Goal: Task Accomplishment & Management: Manage account settings

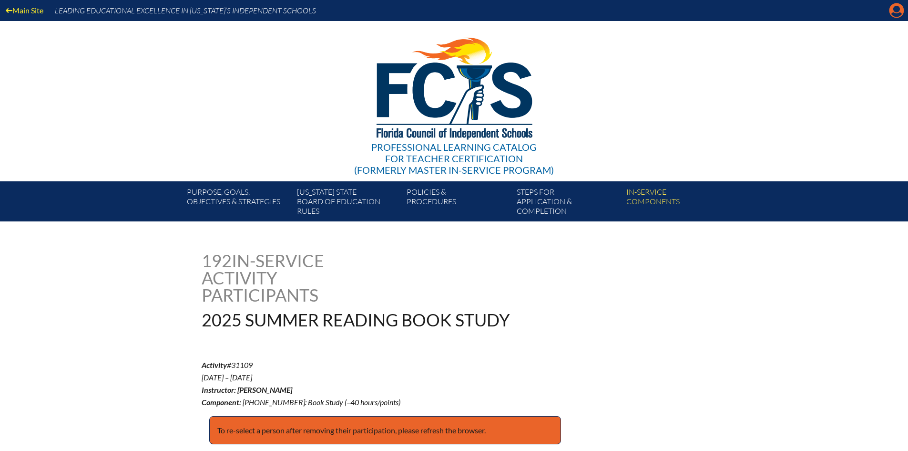
click at [897, 16] on icon "Manage account" at bounding box center [896, 10] width 15 height 15
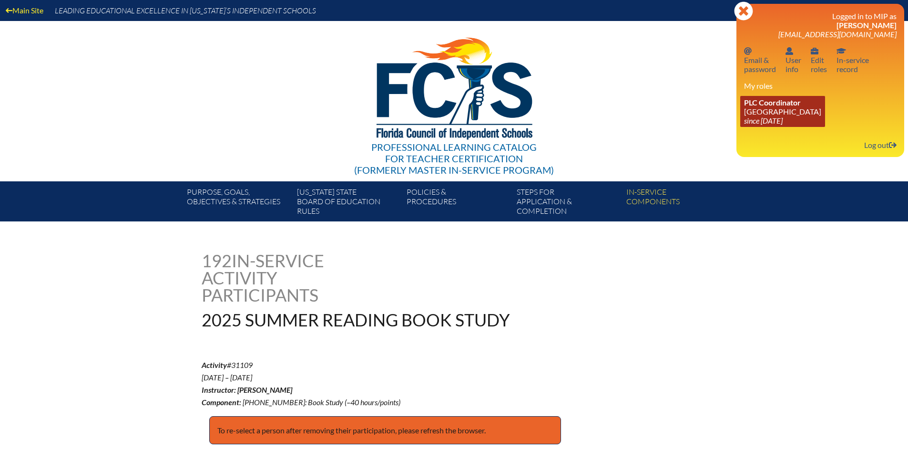
click at [778, 121] on icon "since [DATE]" at bounding box center [763, 120] width 39 height 9
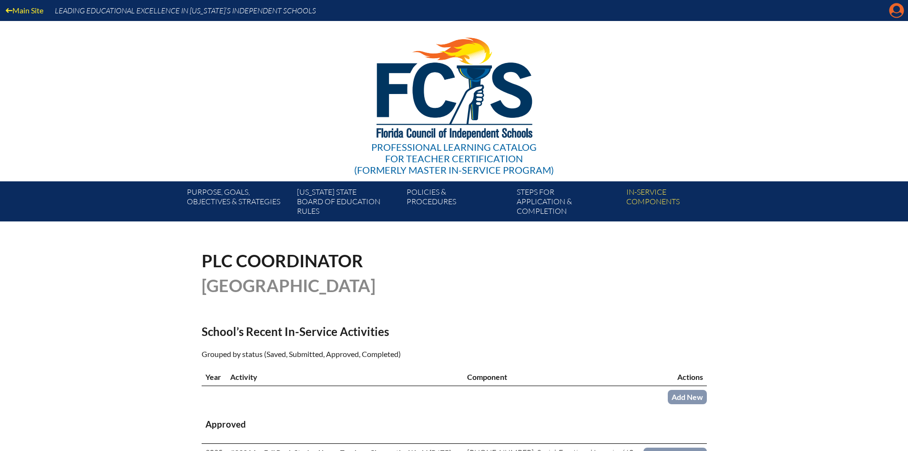
click at [901, 9] on icon at bounding box center [897, 10] width 15 height 15
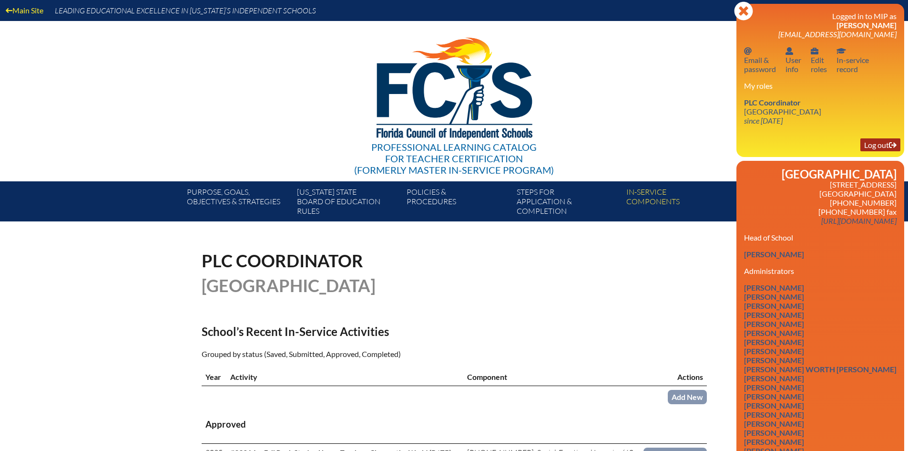
click at [868, 144] on link "Log out Log out" at bounding box center [881, 144] width 40 height 13
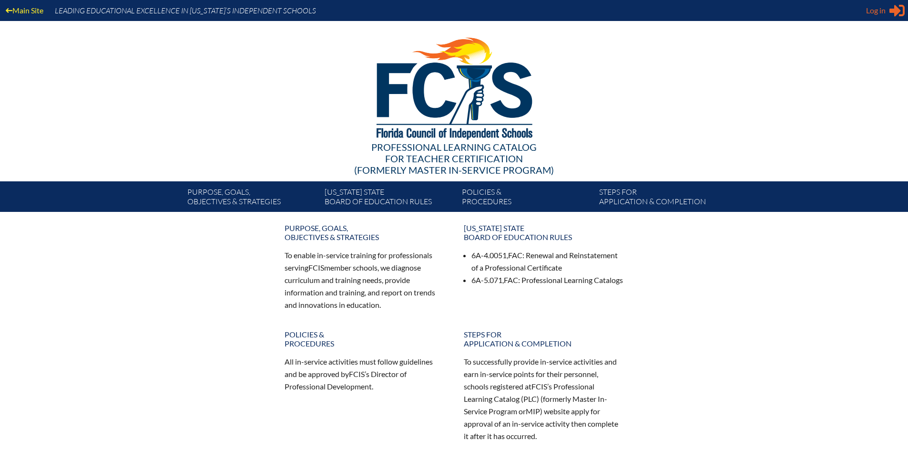
type input "[EMAIL_ADDRESS][DOMAIN_NAME]"
click at [893, 14] on icon "Sign in or register" at bounding box center [897, 10] width 15 height 15
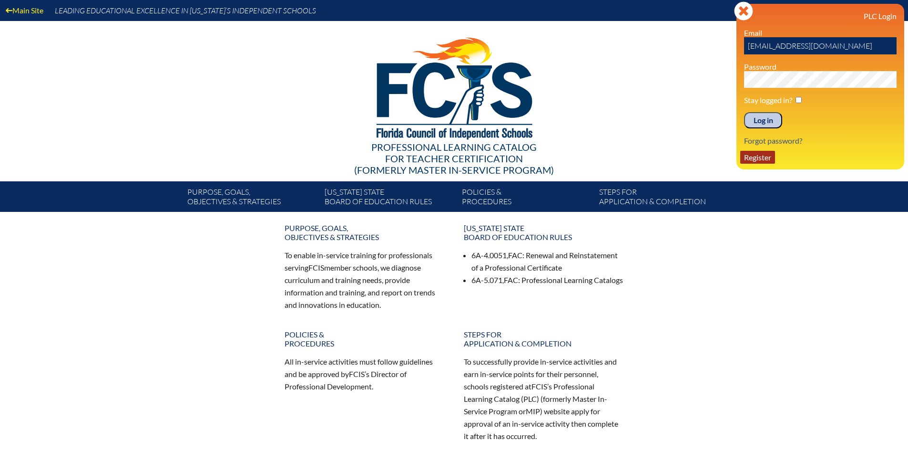
click at [758, 159] on link "Register" at bounding box center [758, 157] width 35 height 13
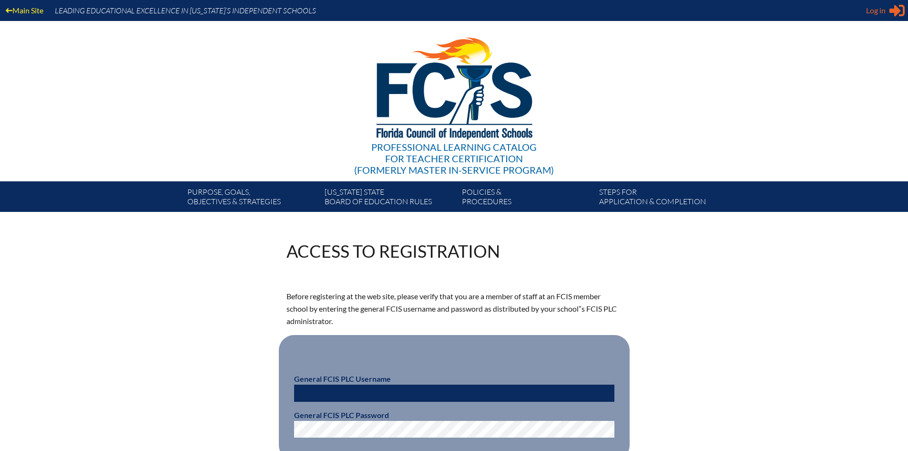
type input "[EMAIL_ADDRESS][DOMAIN_NAME]"
click at [883, 8] on span "Log in" at bounding box center [877, 10] width 20 height 11
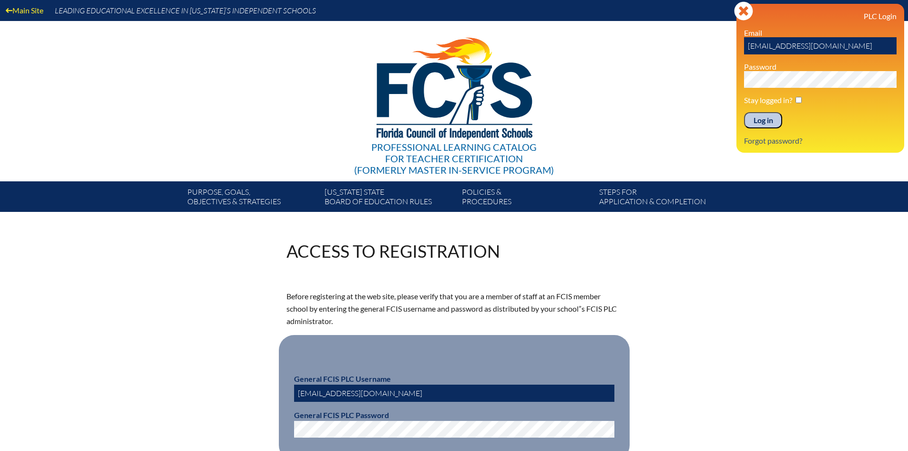
click at [828, 251] on div "Access to Registration Before registering at the web site, please verify that y…" at bounding box center [454, 381] width 908 height 279
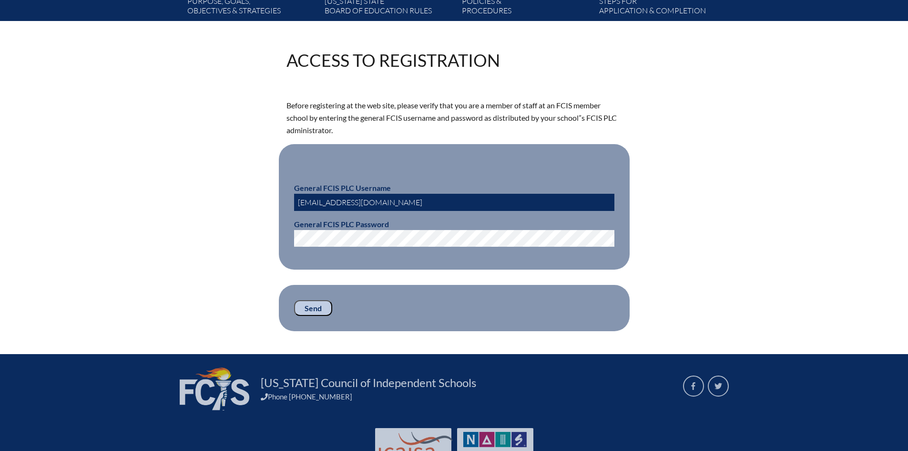
click at [309, 303] on input "Send" at bounding box center [313, 308] width 38 height 16
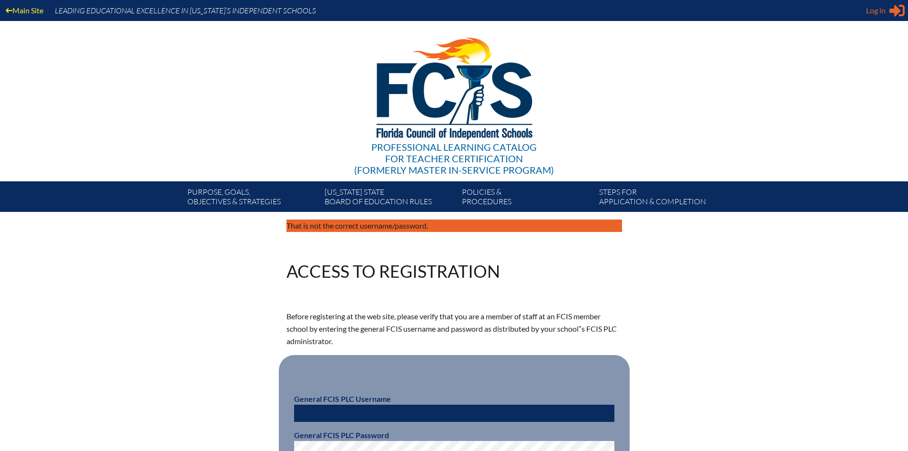
type input "[EMAIL_ADDRESS][DOMAIN_NAME]"
type input "meagan.obst@pinecrest.edu"
click at [884, 12] on span "Log in" at bounding box center [877, 10] width 20 height 11
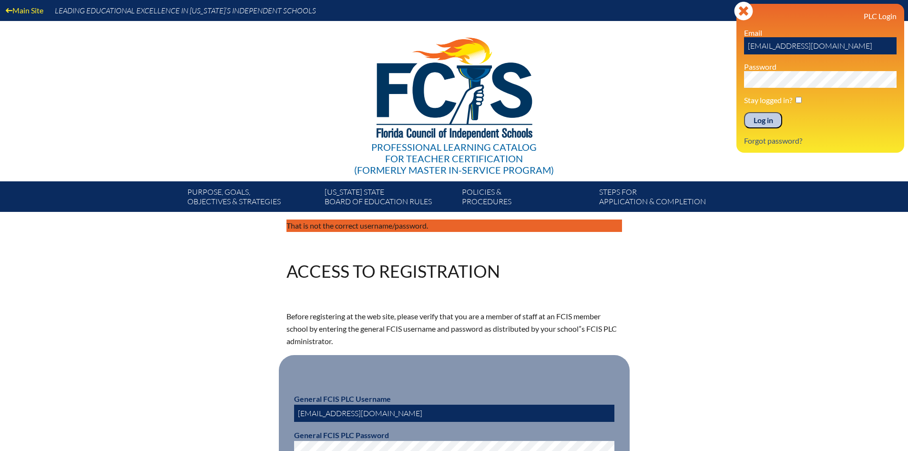
click at [696, 150] on div "Professional Learning Catalog for Teacher Certification (formerly Master In-ser…" at bounding box center [455, 101] width 580 height 160
click at [748, 8] on icon "Close" at bounding box center [743, 10] width 19 height 19
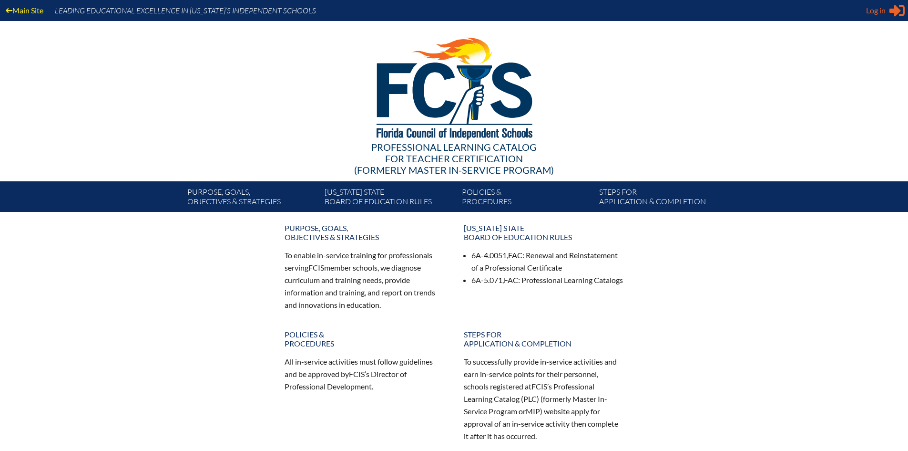
click at [876, 12] on span "Log in" at bounding box center [877, 10] width 20 height 11
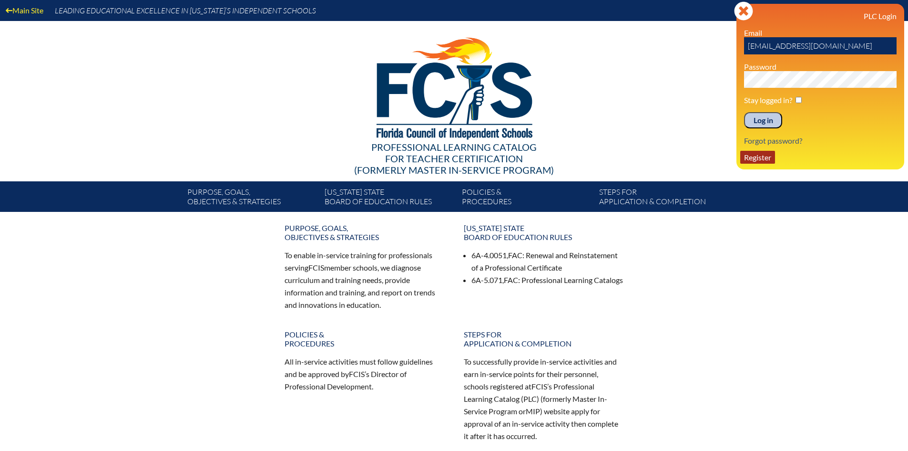
click at [767, 156] on link "Register" at bounding box center [758, 157] width 35 height 13
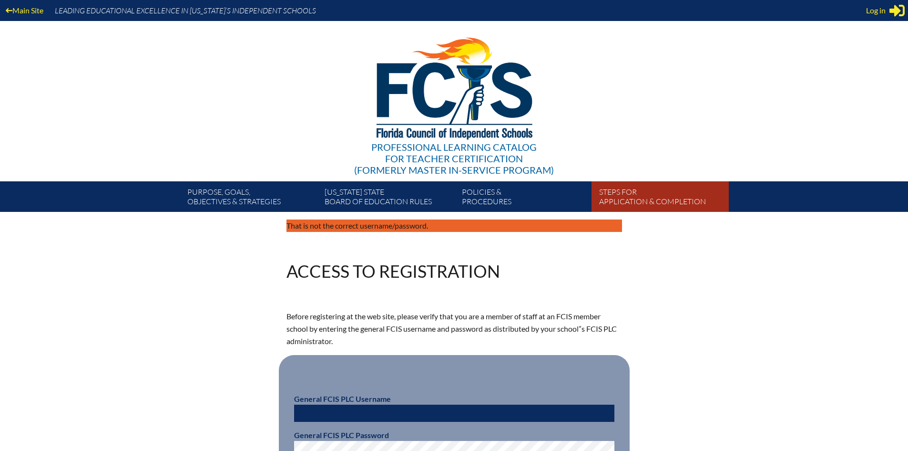
scroll to position [191, 0]
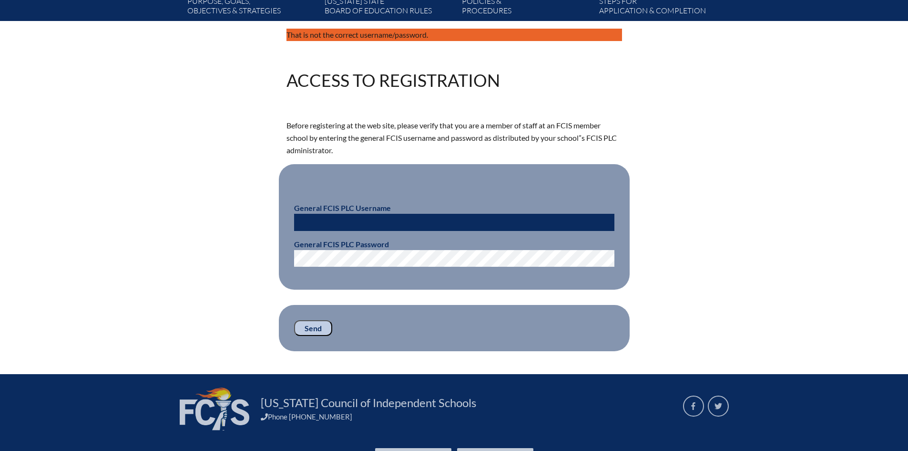
type input "[EMAIL_ADDRESS][DOMAIN_NAME]"
drag, startPoint x: 425, startPoint y: 223, endPoint x: 242, endPoint y: 238, distance: 184.2
click at [242, 238] on div "That is not the correct username/password. Access to Registration Before regist…" at bounding box center [454, 190] width 536 height 322
type input "fcismember"
click at [290, 255] on fieldset "General FCIS PLC Username fcismember General FCIS PLC Password" at bounding box center [454, 226] width 351 height 125
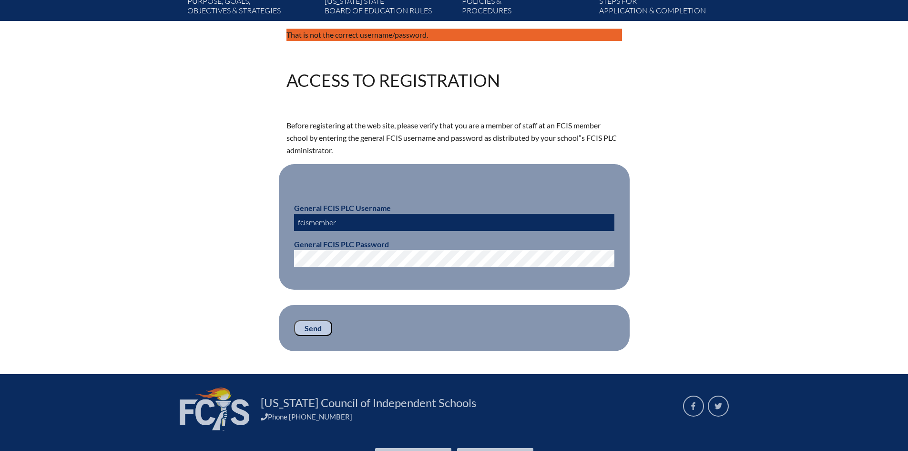
click at [314, 327] on input "Send" at bounding box center [313, 328] width 38 height 16
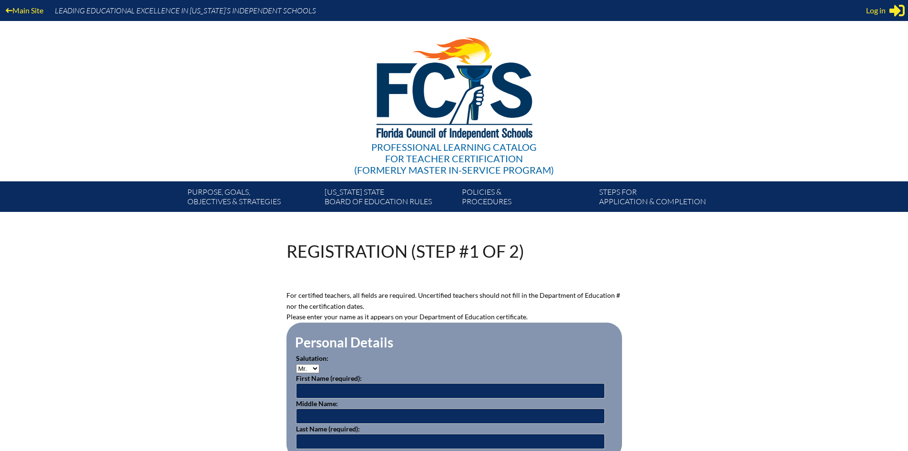
scroll to position [189, 0]
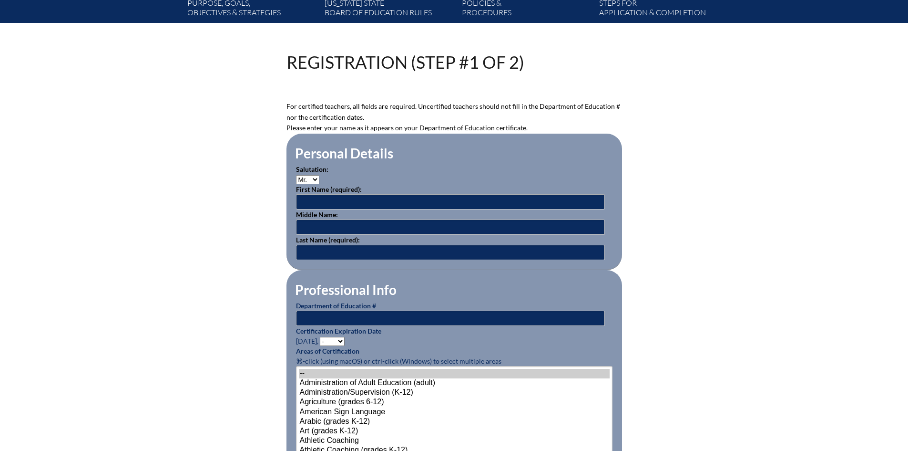
type input "[EMAIL_ADDRESS][DOMAIN_NAME]"
click at [315, 199] on input "text" at bounding box center [450, 201] width 309 height 15
type input "Jared"
type input "Doyle"
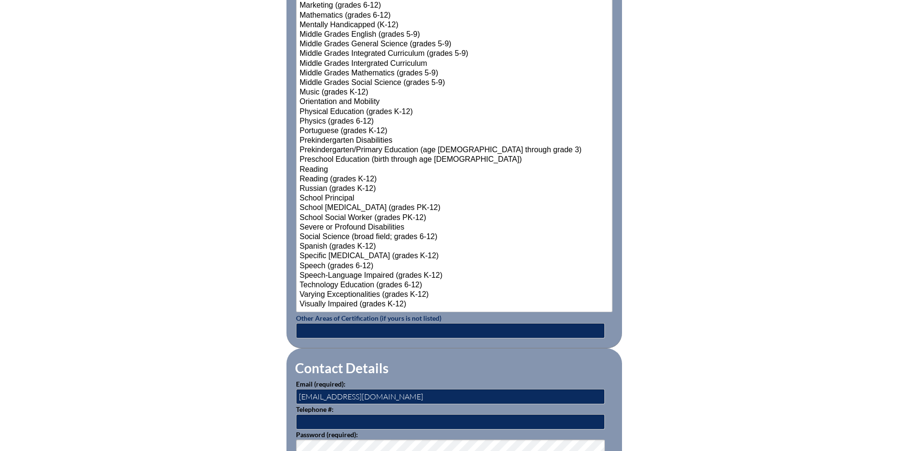
scroll to position [1286, 0]
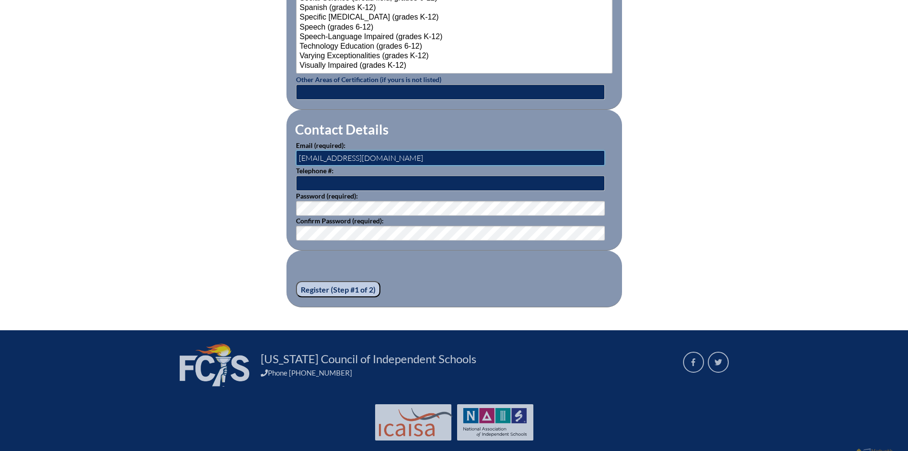
drag, startPoint x: 426, startPoint y: 160, endPoint x: 214, endPoint y: 163, distance: 212.2
type input "[PERSON_NAME][EMAIL_ADDRESS][PERSON_NAME][DOMAIN_NAME]"
click at [316, 281] on input "Register (Step #1 of 2)" at bounding box center [338, 289] width 84 height 16
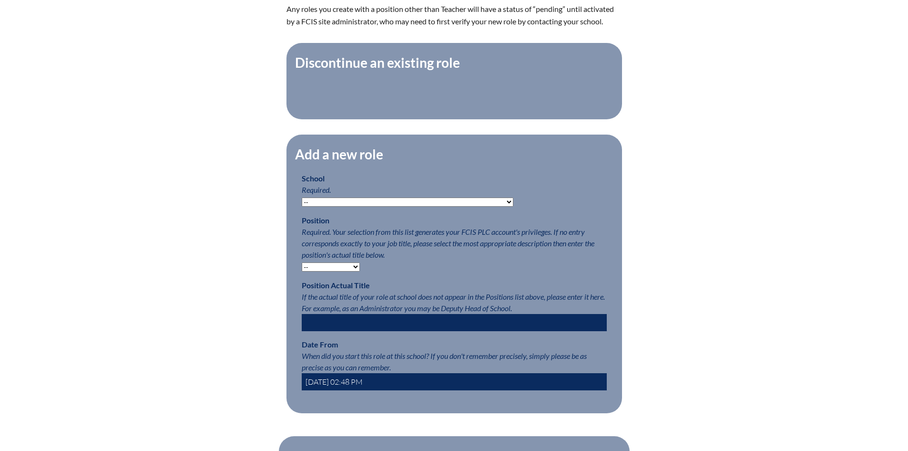
scroll to position [382, 0]
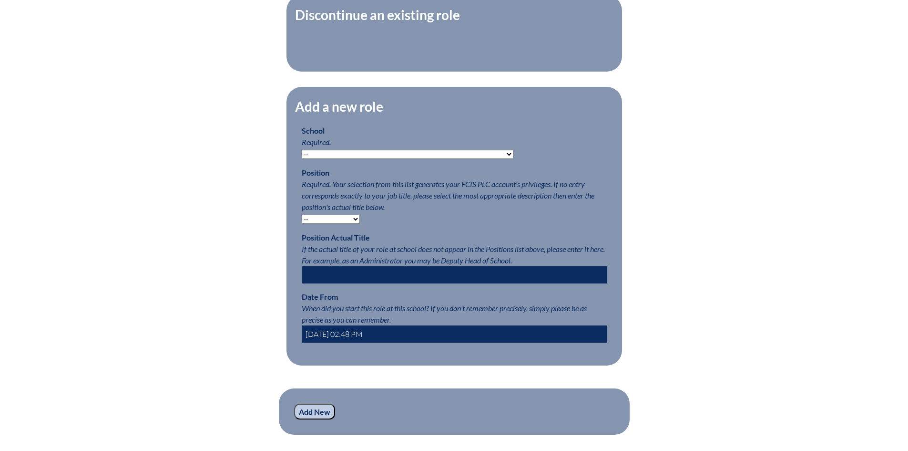
click at [338, 158] on select "-- [MEDICAL_DATA] Inspired Academy Academy at [GEOGRAPHIC_DATA] Academy at the …" at bounding box center [408, 154] width 212 height 9
select select "20324"
click at [302, 155] on select "-- [MEDICAL_DATA] Inspired Academy Academy at [GEOGRAPHIC_DATA] Academy at the …" at bounding box center [408, 154] width 212 height 9
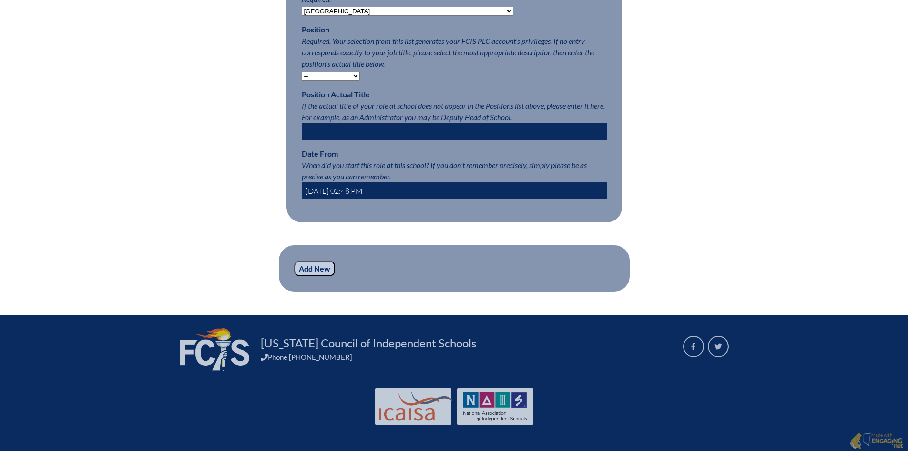
drag, startPoint x: 320, startPoint y: 83, endPoint x: 319, endPoint y: 77, distance: 6.7
click at [319, 81] on select "-- Teacher PLC Coordinator Head of School Administrator" at bounding box center [331, 76] width 58 height 9
select select "15563"
click at [302, 76] on select "-- Teacher PLC Coordinator Head of School Administrator" at bounding box center [331, 76] width 58 height 9
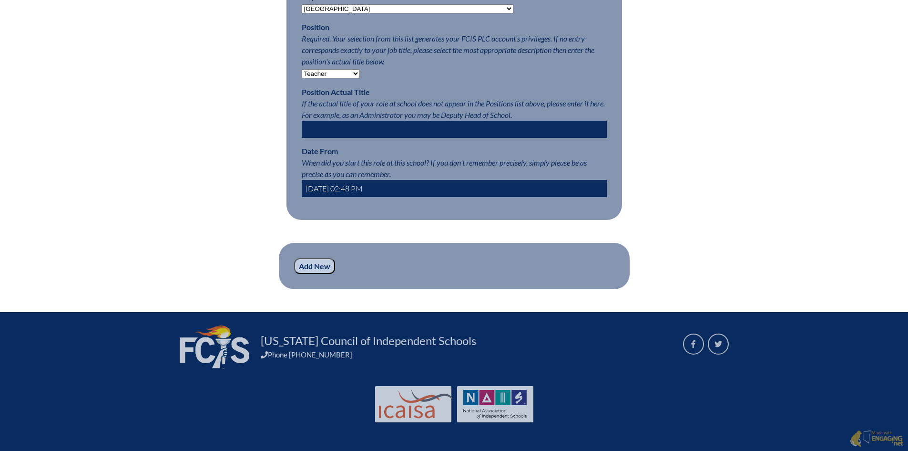
click at [728, 210] on div "Registration (Step #2 of 2): Add Roles Please complete your registration by add…" at bounding box center [454, 7] width 908 height 564
click at [738, 222] on div "Registration (Step #2 of 2): Add Roles Please complete your registration by add…" at bounding box center [454, 7] width 908 height 564
click at [549, 124] on input "text" at bounding box center [454, 129] width 305 height 17
click at [781, 161] on div "Registration (Step #2 of 2): Add Roles Please complete your registration by add…" at bounding box center [454, 7] width 908 height 564
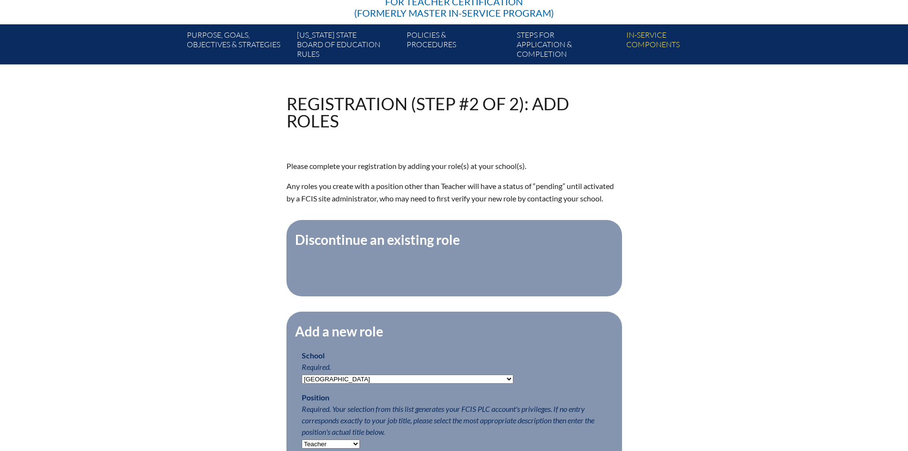
scroll to position [0, 0]
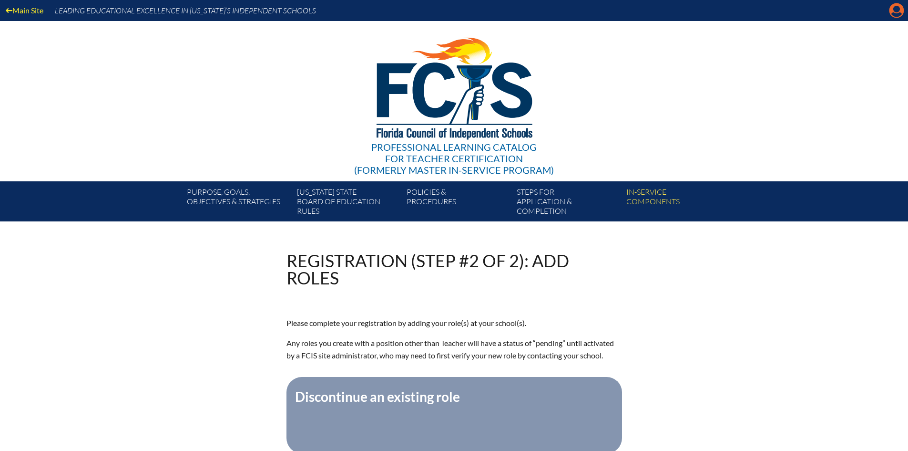
click at [894, 12] on icon at bounding box center [897, 10] width 15 height 15
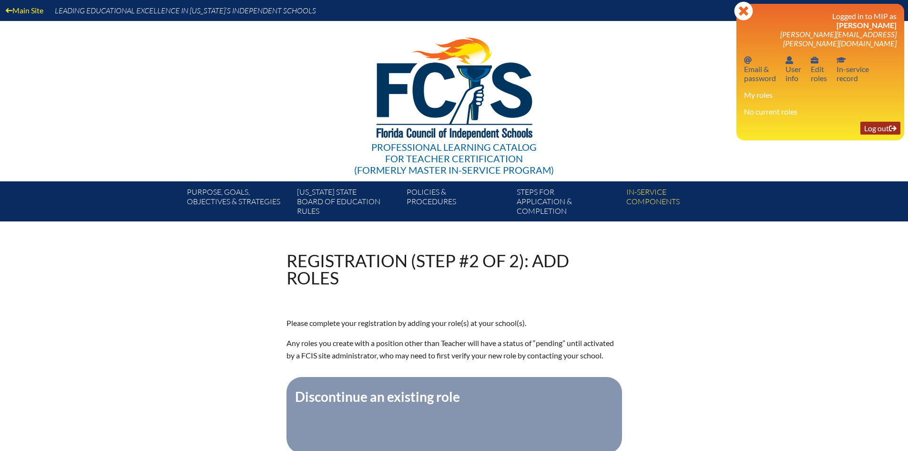
click at [888, 122] on link "Log out Log out" at bounding box center [881, 128] width 40 height 13
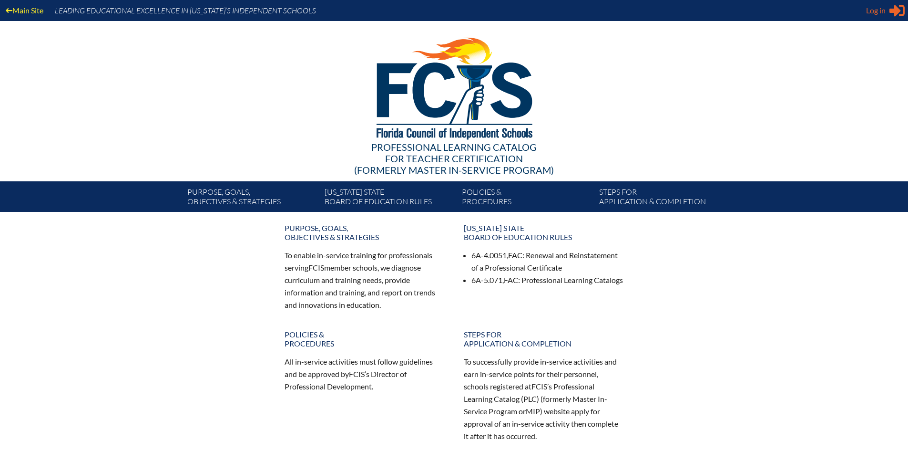
type input "[EMAIL_ADDRESS][DOMAIN_NAME]"
click at [884, 10] on span "Log in" at bounding box center [877, 10] width 20 height 11
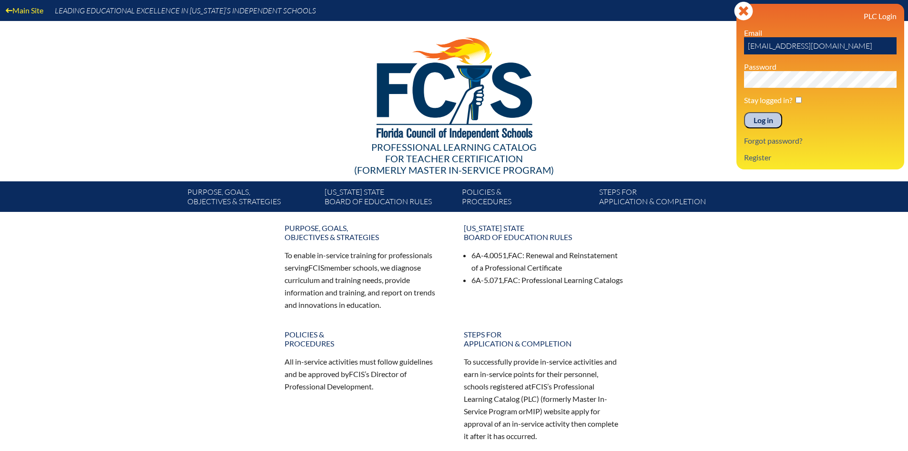
click at [759, 119] on input "Log in" at bounding box center [763, 120] width 38 height 16
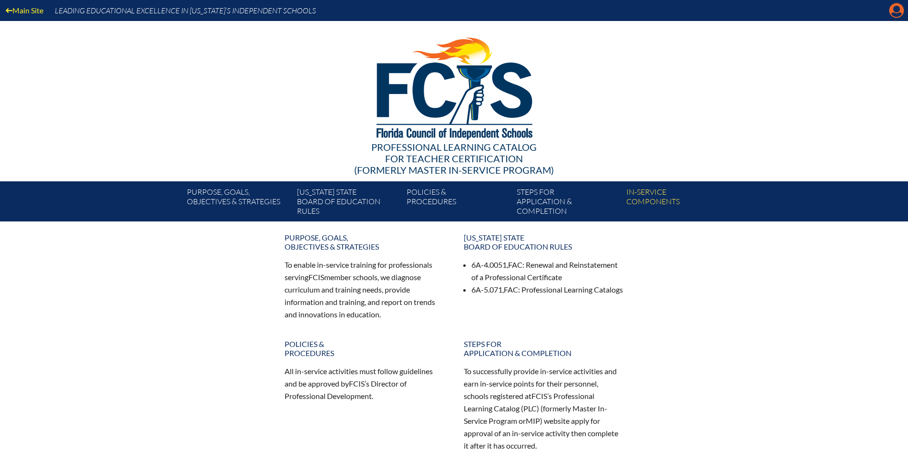
click at [895, 11] on icon "Manage account" at bounding box center [896, 10] width 15 height 15
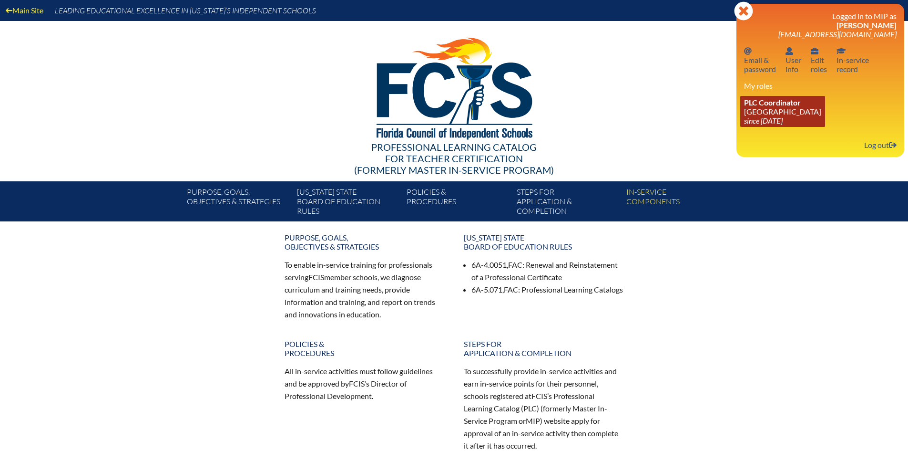
click at [773, 107] on link "PLC Coordinator [GEOGRAPHIC_DATA] since [DATE]" at bounding box center [783, 111] width 85 height 31
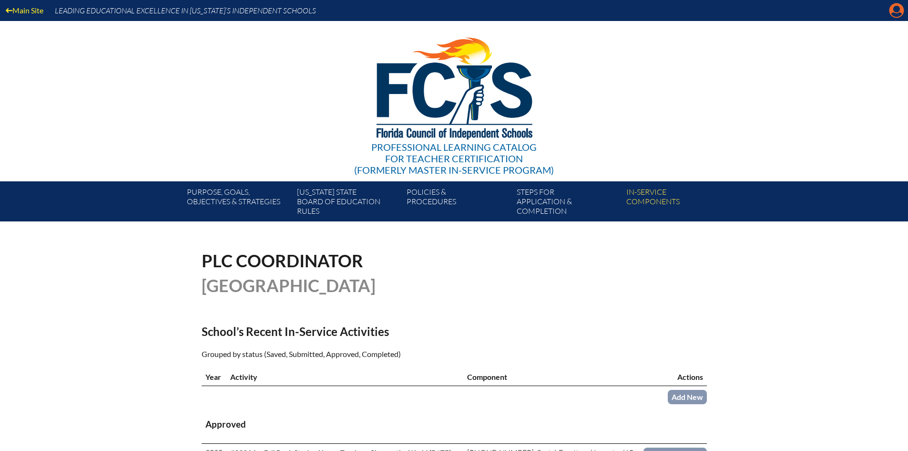
click at [898, 13] on icon at bounding box center [897, 10] width 15 height 15
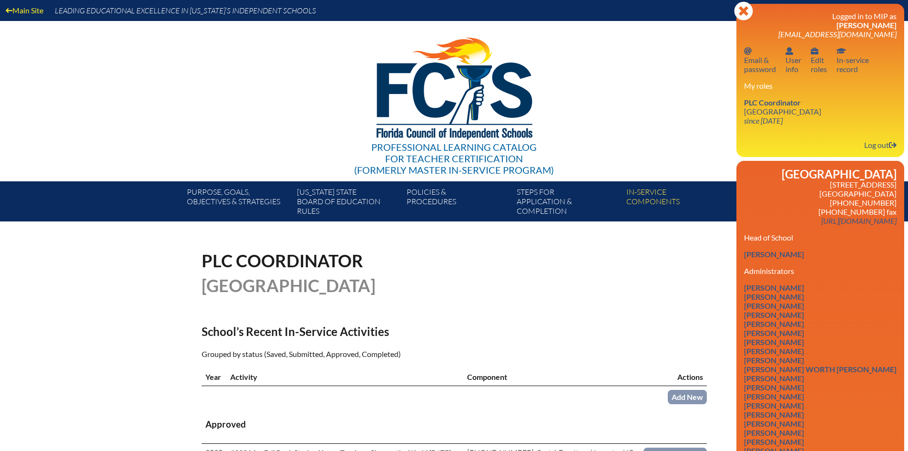
click at [880, 154] on div "Close Manage account Logged in to MIP as Meagan Obst meagan.obst@pinecrest.edu …" at bounding box center [821, 80] width 168 height 153
click at [877, 148] on link "Log out Log out" at bounding box center [881, 144] width 40 height 13
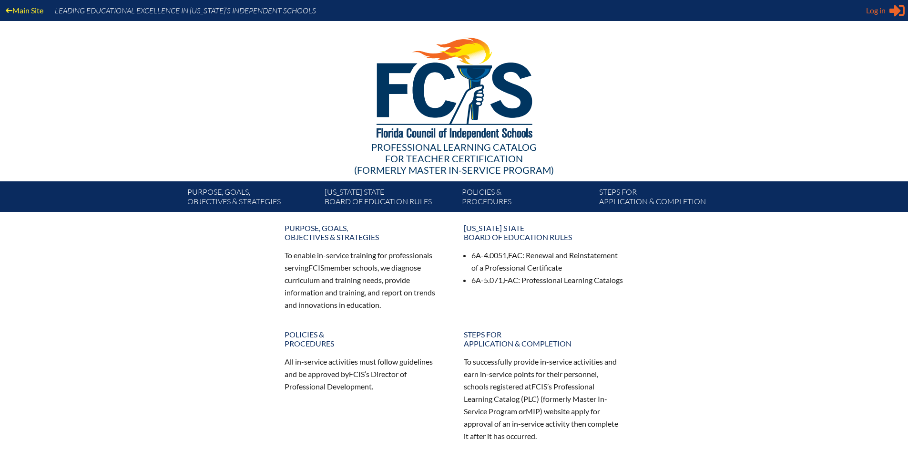
type input "[EMAIL_ADDRESS][DOMAIN_NAME]"
click at [886, 13] on span "Log in" at bounding box center [877, 10] width 20 height 11
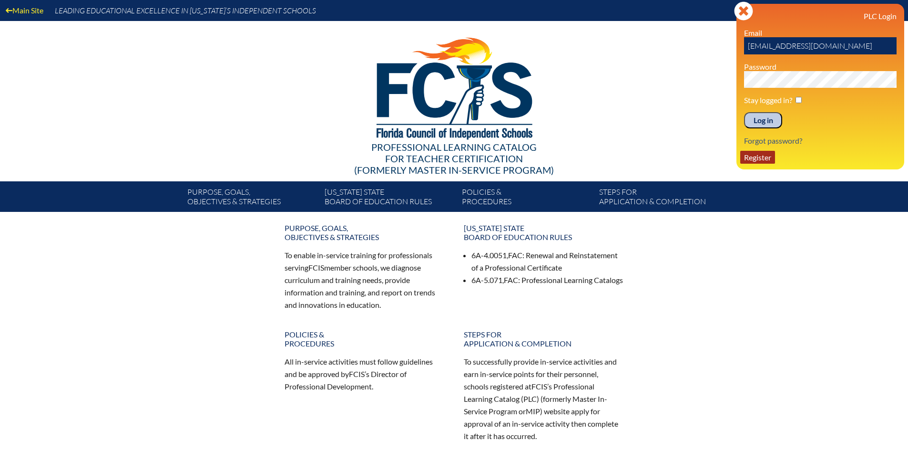
click at [771, 156] on link "Register" at bounding box center [758, 157] width 35 height 13
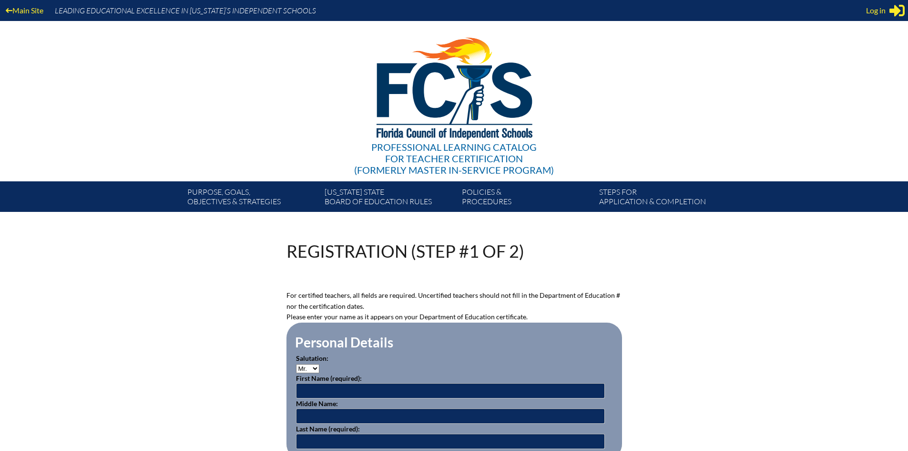
scroll to position [191, 0]
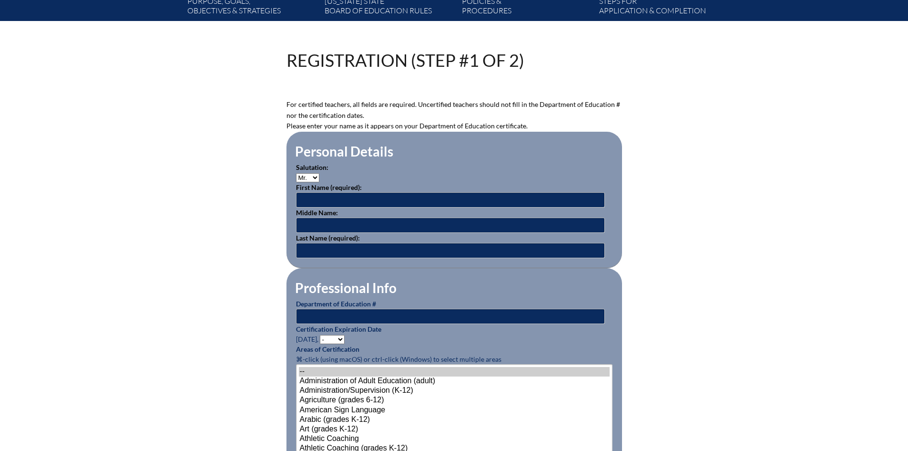
type input "[EMAIL_ADDRESS][DOMAIN_NAME]"
click at [383, 189] on p "First Name (required):" at bounding box center [454, 194] width 317 height 25
click at [384, 192] on input "text" at bounding box center [450, 199] width 309 height 15
type input "[PERSON_NAME]"
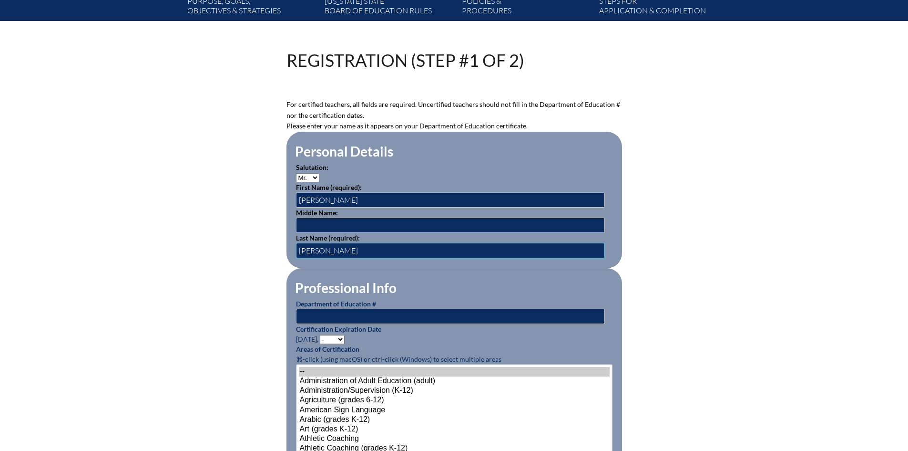
type input "[PERSON_NAME]"
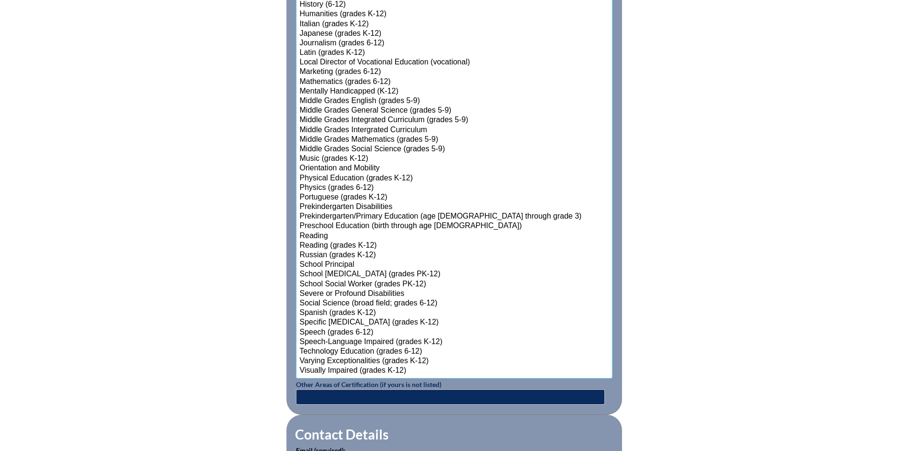
scroll to position [1219, 0]
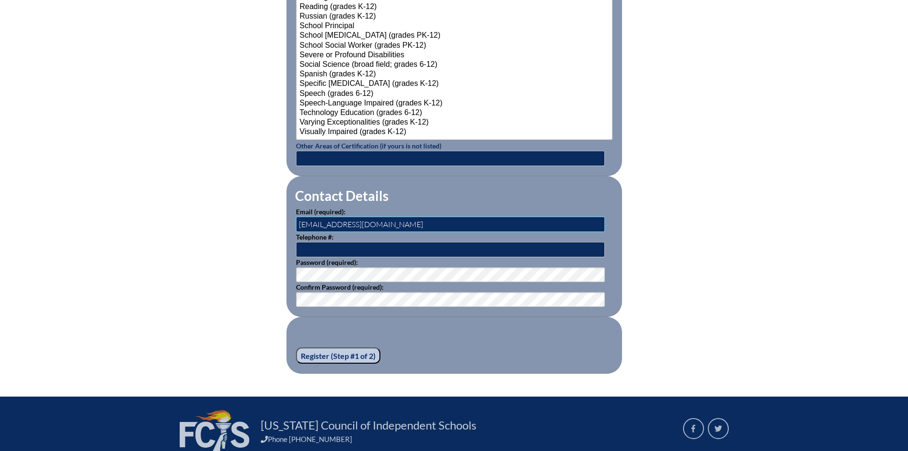
drag, startPoint x: 409, startPoint y: 218, endPoint x: 280, endPoint y: 220, distance: 129.3
type input "[PERSON_NAME][EMAIL_ADDRESS][PERSON_NAME][DOMAIN_NAME]"
click at [354, 347] on input "Register (Step #1 of 2)" at bounding box center [338, 355] width 84 height 16
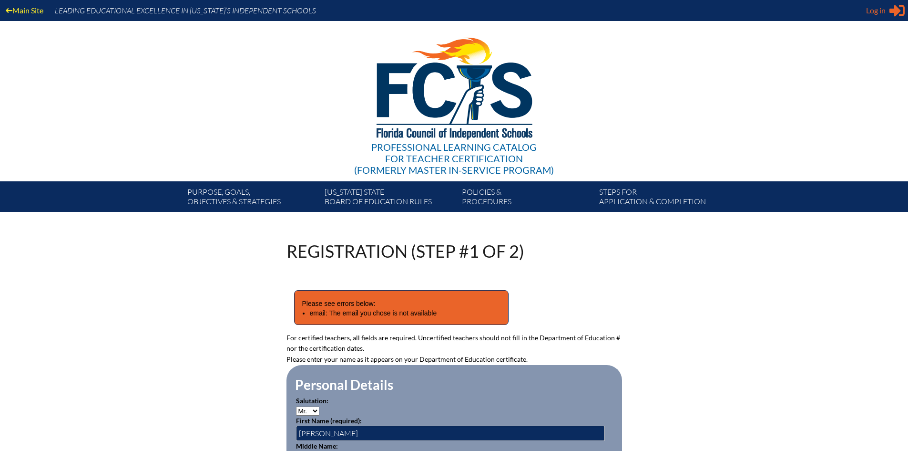
type input "[EMAIL_ADDRESS][DOMAIN_NAME]"
click at [881, 16] on span "Log in" at bounding box center [877, 10] width 20 height 11
click at [881, 14] on span "Log in" at bounding box center [877, 10] width 20 height 11
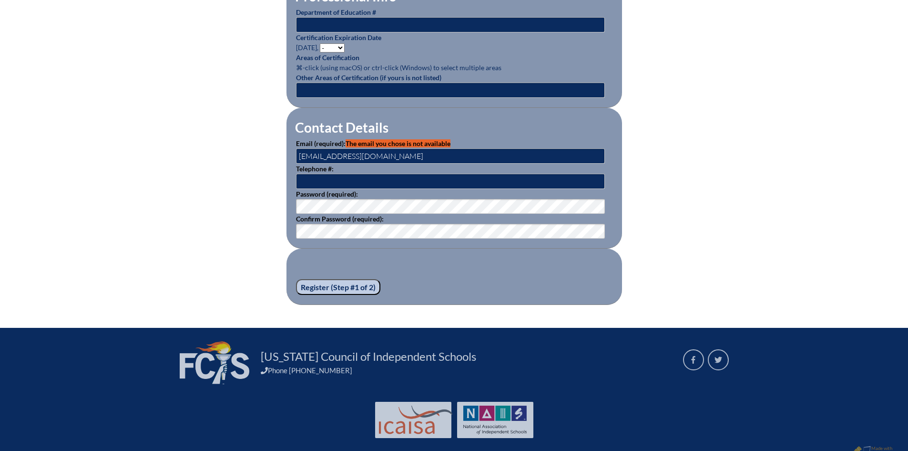
scroll to position [536, 0]
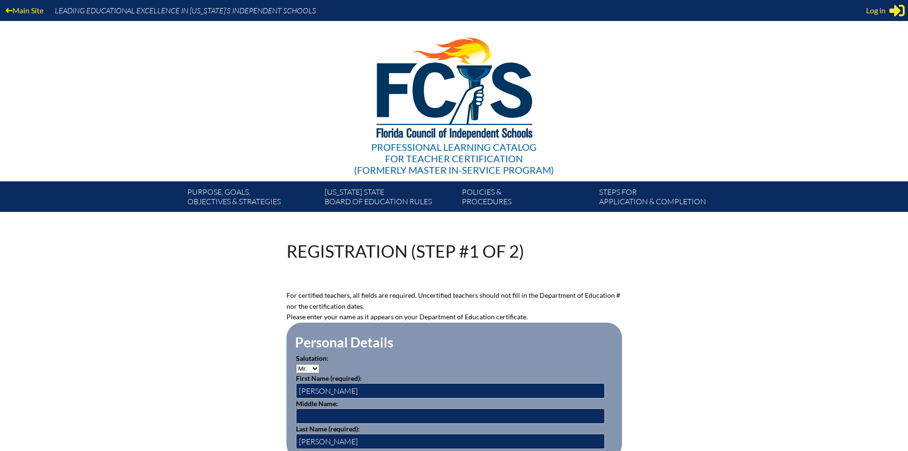
scroll to position [1219, 0]
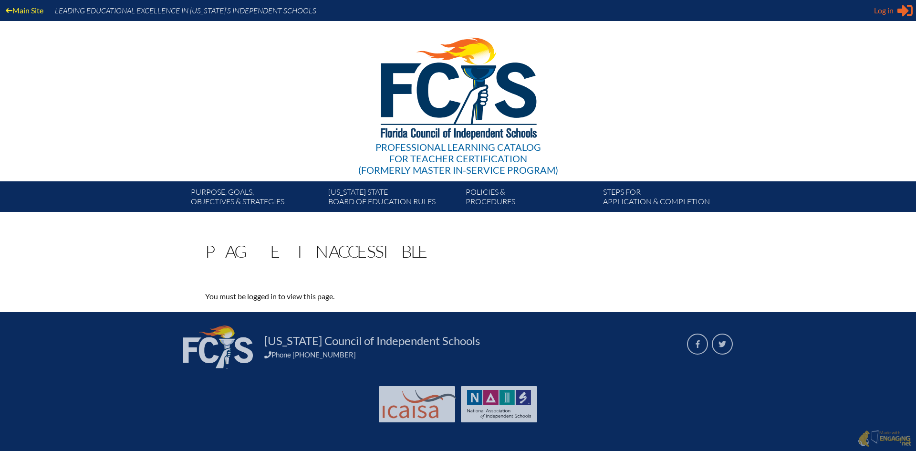
click at [891, 13] on span "Log in" at bounding box center [884, 10] width 20 height 11
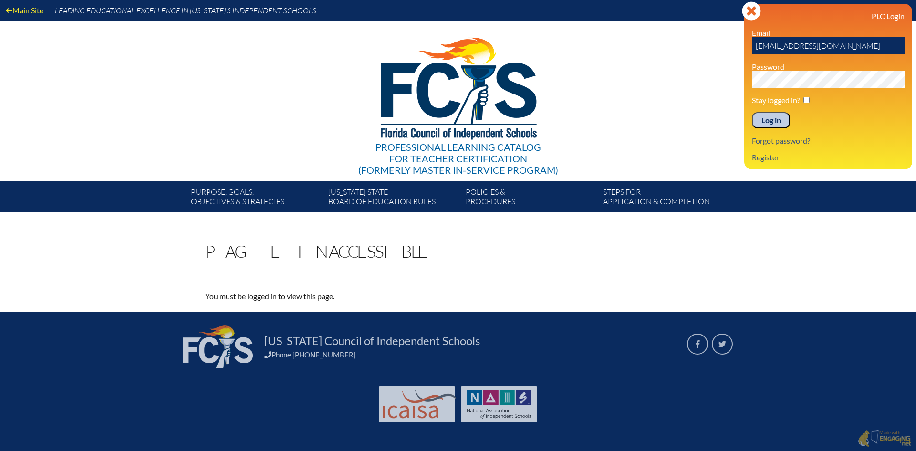
drag, startPoint x: 857, startPoint y: 49, endPoint x: 629, endPoint y: 55, distance: 228.1
click at [629, 55] on div "Main Site Leading Educational Excellence in Florida’s Independent Schools Profe…" at bounding box center [458, 106] width 916 height 212
type input "[PERSON_NAME][EMAIL_ADDRESS][PERSON_NAME][DOMAIN_NAME]"
drag, startPoint x: 785, startPoint y: 116, endPoint x: 776, endPoint y: 116, distance: 8.6
click at [777, 116] on input "Log in" at bounding box center [771, 120] width 38 height 16
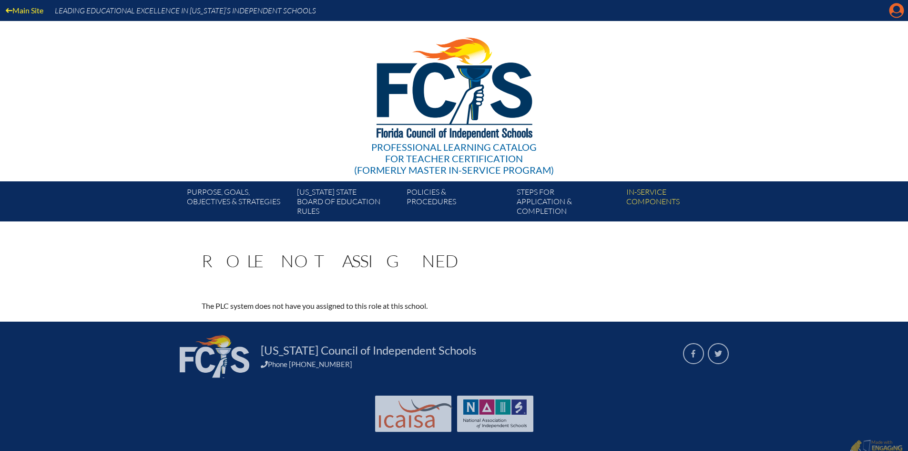
click at [889, 14] on icon "Manage account" at bounding box center [896, 10] width 15 height 15
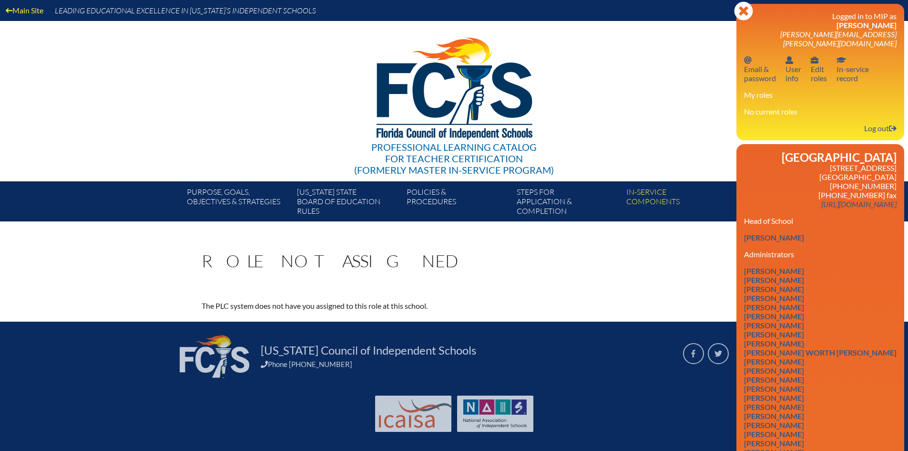
click at [661, 112] on div "Professional Learning Catalog for Teacher Certification (formerly Master In-ser…" at bounding box center [455, 101] width 580 height 160
click at [564, 277] on div "Role Not Assigned The PLC system does not have you assigned to this role at thi…" at bounding box center [455, 282] width 506 height 60
click at [735, 16] on icon at bounding box center [743, 10] width 19 height 19
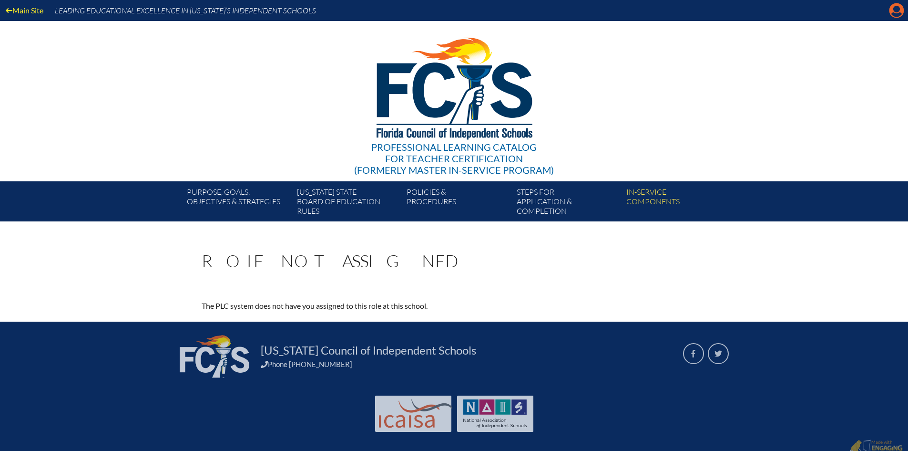
click at [889, 9] on icon "Manage account" at bounding box center [896, 10] width 15 height 15
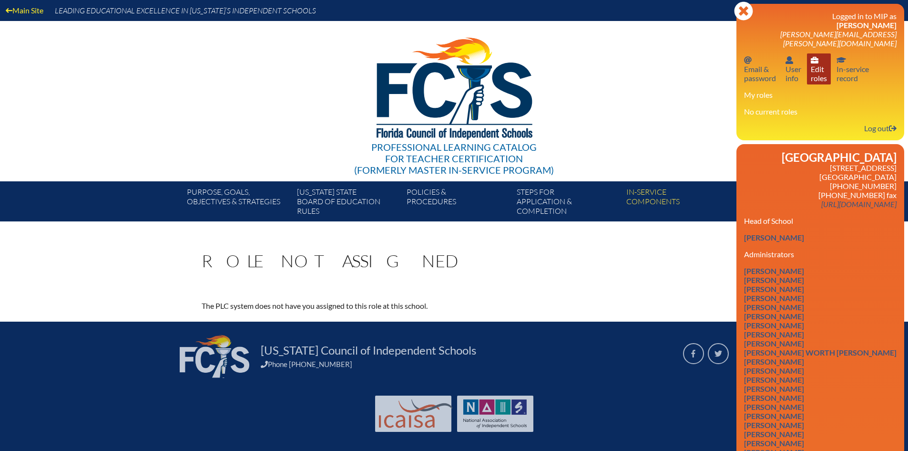
click at [807, 62] on link "User info Edit roles" at bounding box center [819, 68] width 24 height 31
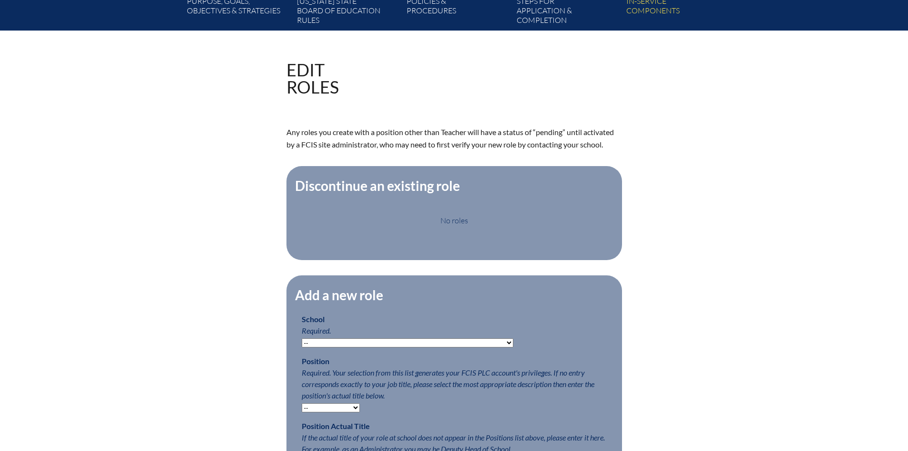
scroll to position [429, 0]
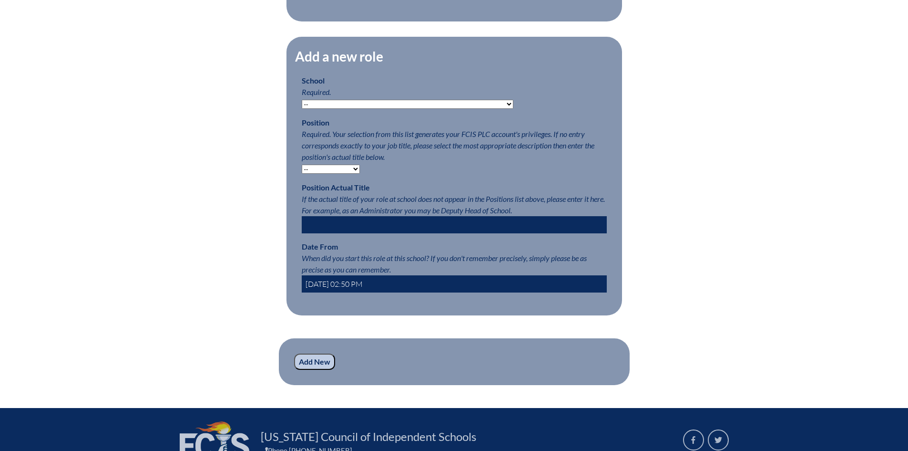
click at [371, 107] on select "-- [MEDICAL_DATA] Inspired Academy Academy at [GEOGRAPHIC_DATA] Academy at the …" at bounding box center [408, 104] width 212 height 9
select select "20324"
click at [302, 105] on select "-- [MEDICAL_DATA] Inspired Academy Academy at [GEOGRAPHIC_DATA] Academy at the …" at bounding box center [408, 104] width 212 height 9
click at [328, 168] on p "Position Required. Your selection from this list generates your FCIS PLC accoun…" at bounding box center [454, 145] width 305 height 57
click at [328, 172] on select "-- Teacher PLC Coordinator Head of School Administrator" at bounding box center [331, 169] width 58 height 9
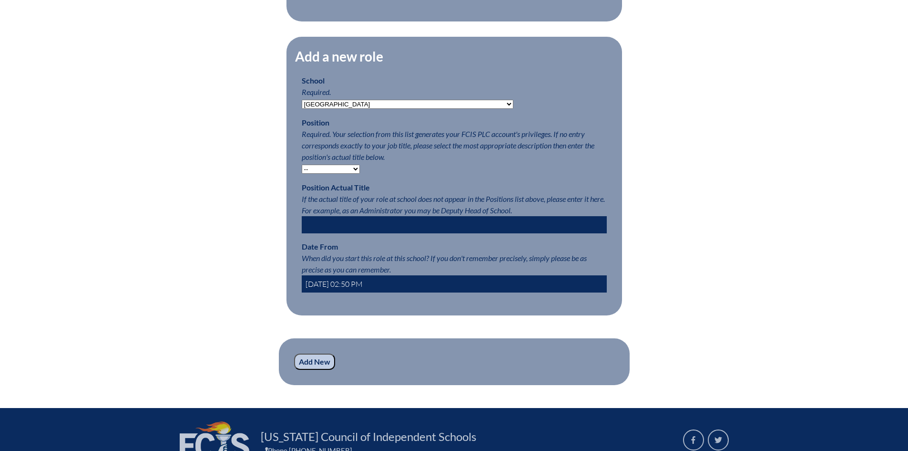
select select "15563"
click at [302, 170] on select "-- Teacher PLC Coordinator Head of School Administrator" at bounding box center [331, 169] width 58 height 9
click at [347, 222] on input "text" at bounding box center [454, 224] width 305 height 17
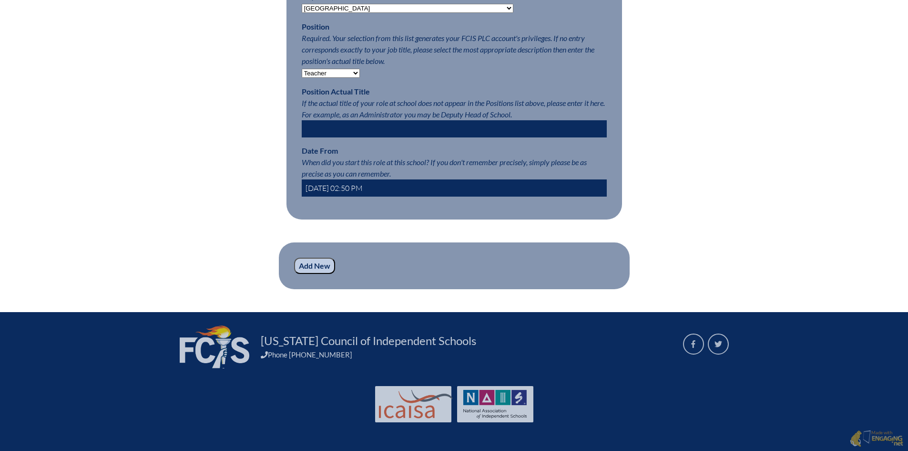
click at [320, 265] on input "Add New" at bounding box center [314, 266] width 41 height 16
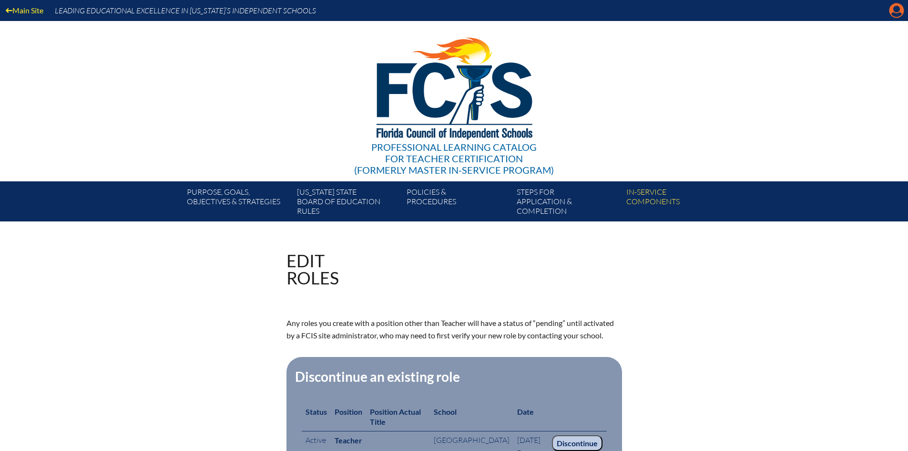
click at [891, 14] on icon at bounding box center [897, 10] width 15 height 15
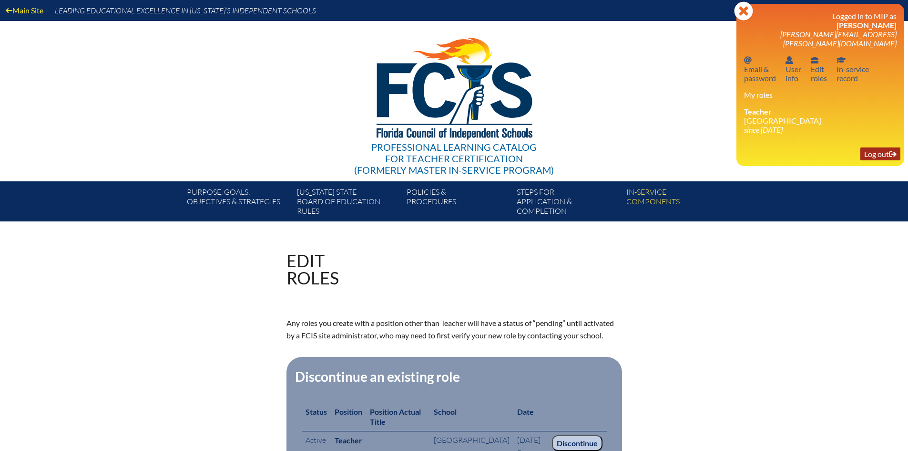
click at [870, 147] on link "Log out Log out" at bounding box center [881, 153] width 40 height 13
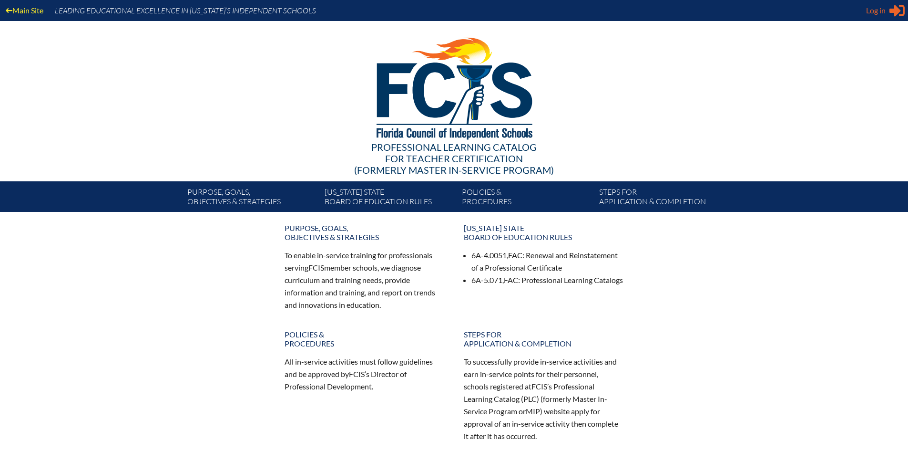
type input "[EMAIL_ADDRESS][DOMAIN_NAME]"
click at [879, 8] on span "Log in" at bounding box center [877, 10] width 20 height 11
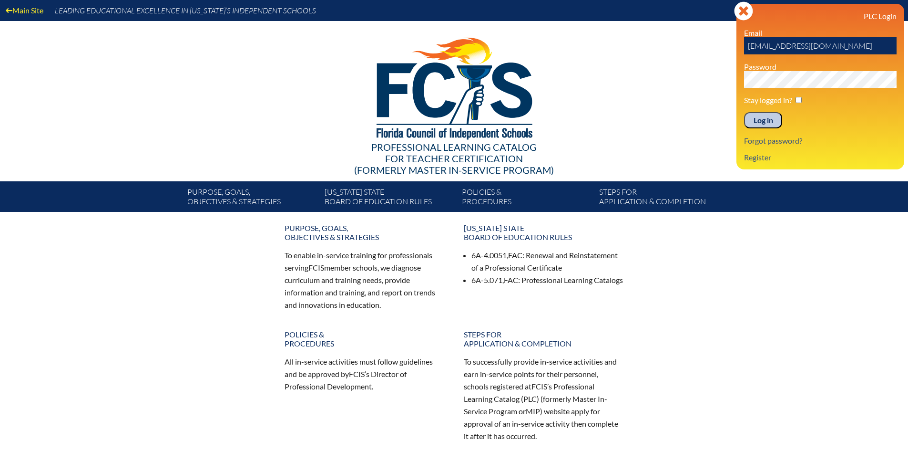
click at [762, 119] on input "Log in" at bounding box center [763, 120] width 38 height 16
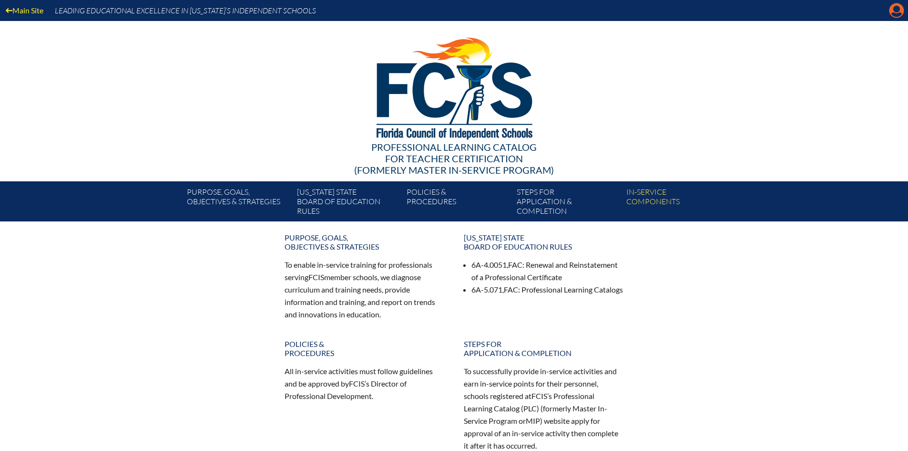
click at [900, 14] on icon "Manage account" at bounding box center [896, 10] width 15 height 15
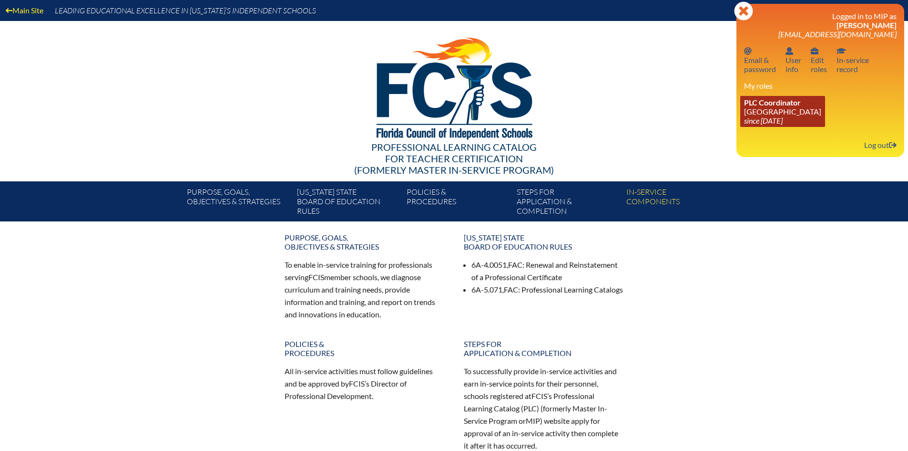
drag, startPoint x: 786, startPoint y: 112, endPoint x: 791, endPoint y: 111, distance: 5.3
click at [786, 112] on link "PLC Coordinator [GEOGRAPHIC_DATA] since [DATE]" at bounding box center [783, 111] width 85 height 31
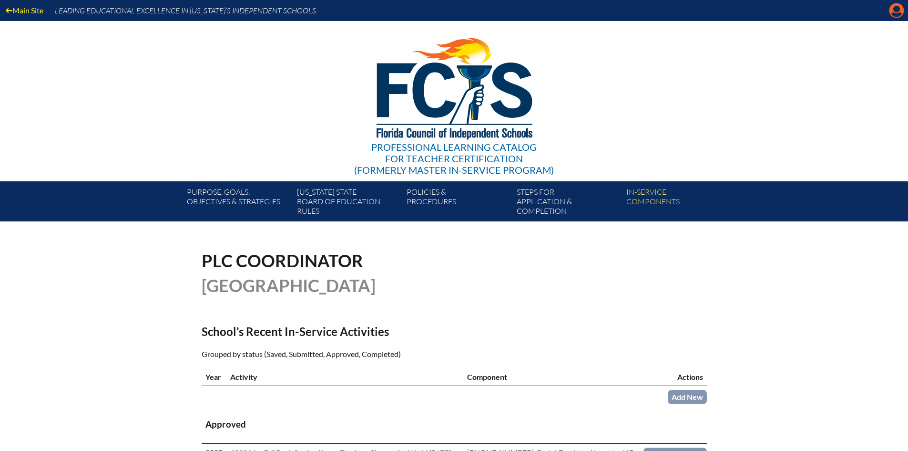
click at [898, 14] on icon "Manage account" at bounding box center [896, 10] width 15 height 15
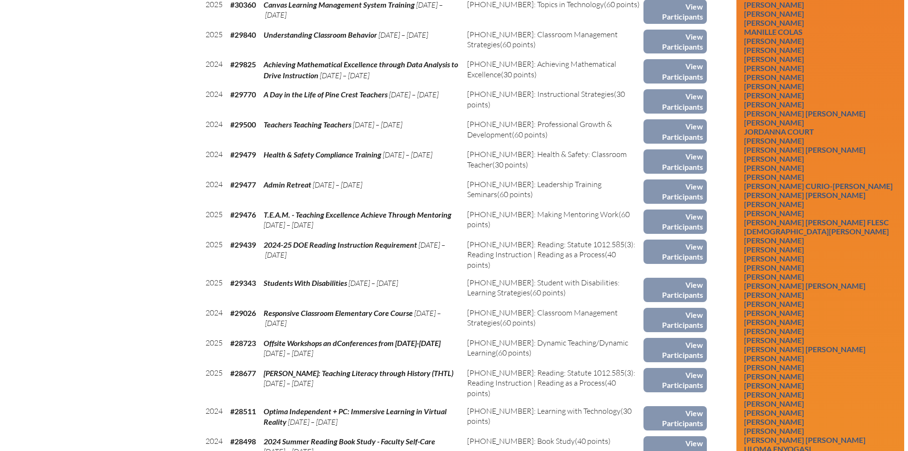
scroll to position [1288, 0]
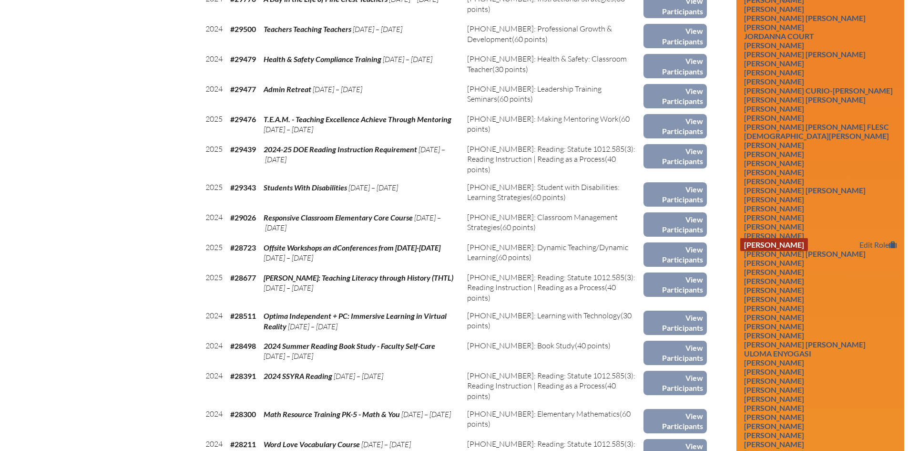
click at [783, 249] on link "Jared Doyle" at bounding box center [775, 244] width 68 height 13
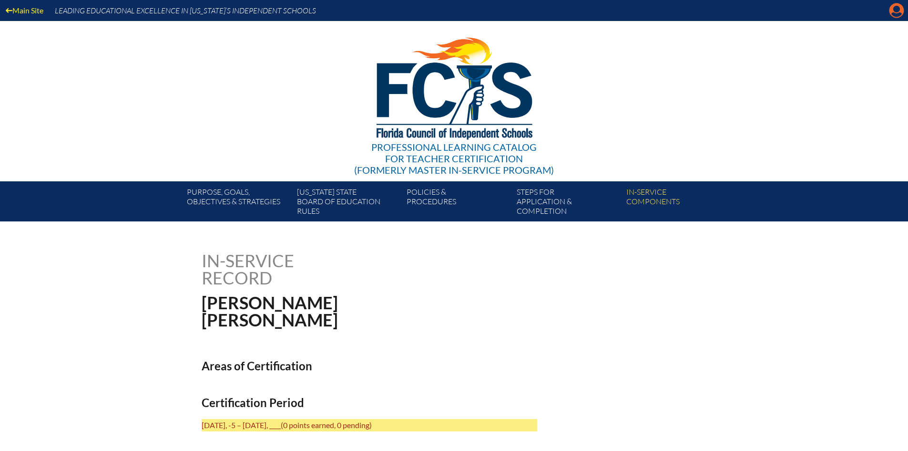
click at [896, 12] on icon at bounding box center [897, 10] width 15 height 15
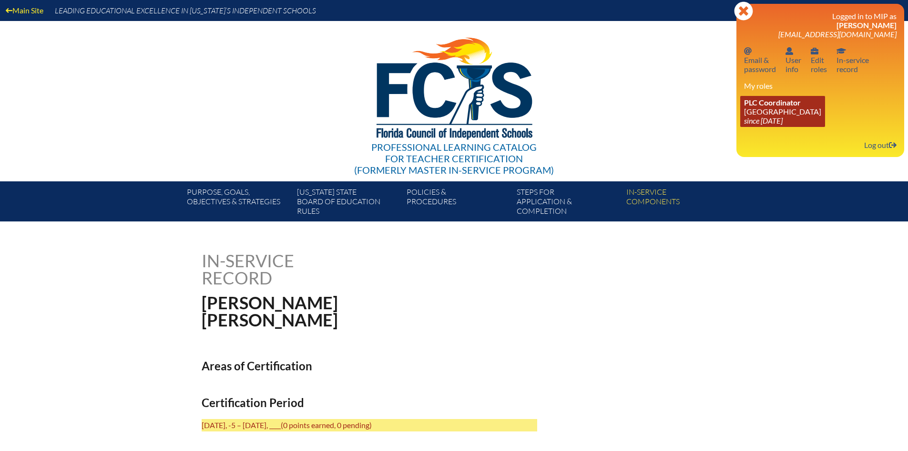
click at [783, 117] on icon "since [DATE]" at bounding box center [763, 120] width 39 height 9
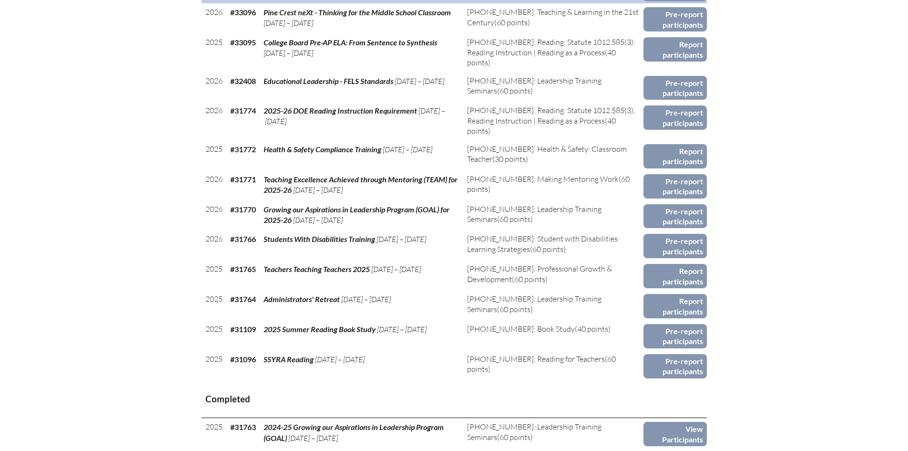
scroll to position [715, 0]
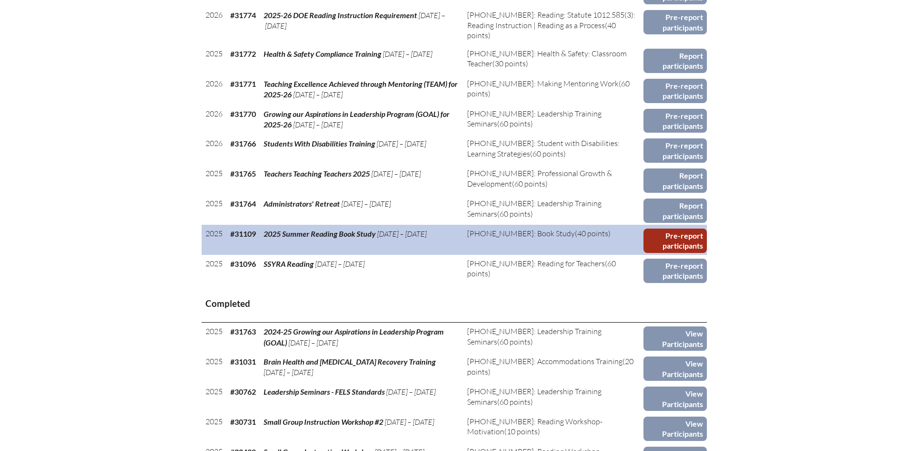
click at [681, 241] on link "Pre-report participants" at bounding box center [675, 240] width 63 height 24
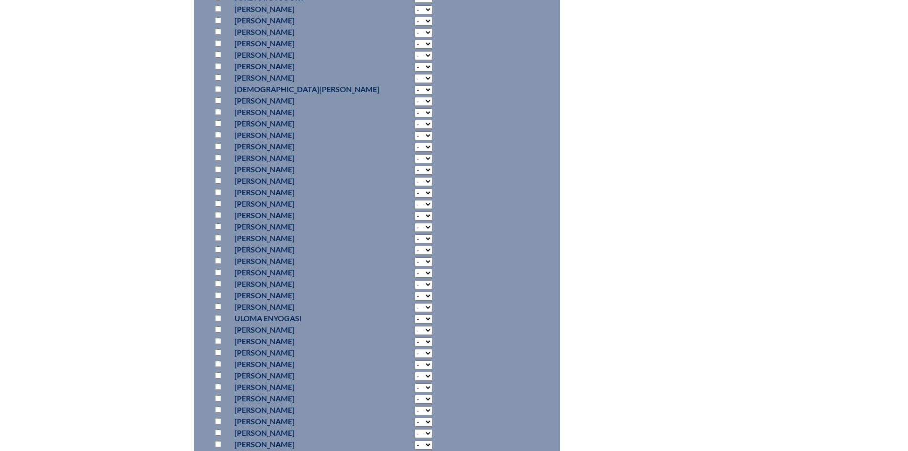
scroll to position [4331, 0]
click at [217, 149] on input "checkbox" at bounding box center [218, 152] width 6 height 6
checkbox input "true"
click at [415, 148] on select "- 2 3 4 5 6 7 8 9 10 11 12 13 14 15 16 17 18 19 20 21 22 23 24 25 26 27 28 29 3…" at bounding box center [424, 152] width 18 height 9
select select "15"
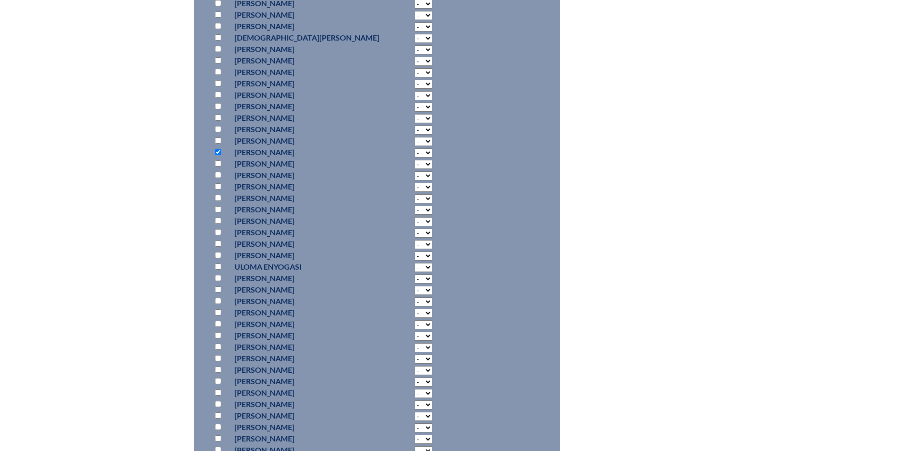
click at [415, 148] on select "- 2 3 4 5 6 7 8 9 10 11 12 13 14 15 16 17 18 19 20 21 22 23 24 25 26 27 28 29 3…" at bounding box center [424, 152] width 18 height 9
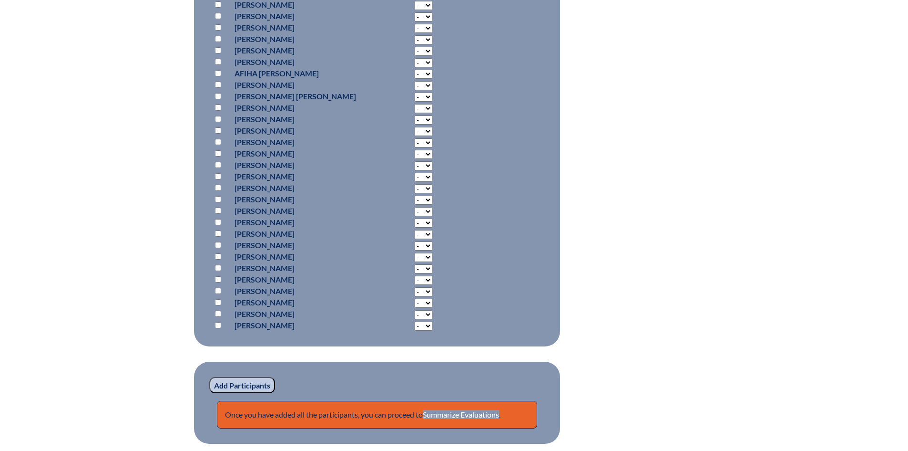
scroll to position [7325, 0]
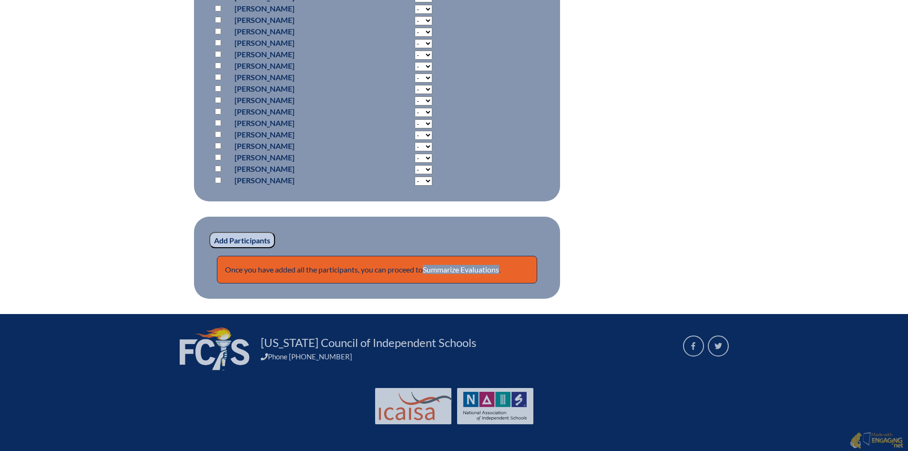
click at [243, 239] on input "Add Participants" at bounding box center [242, 240] width 66 height 16
